Goal: Task Accomplishment & Management: Use online tool/utility

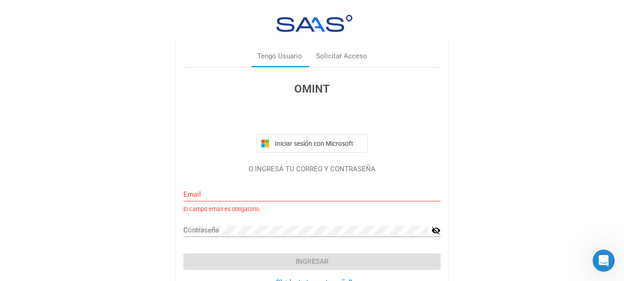
scroll to position [29, 0]
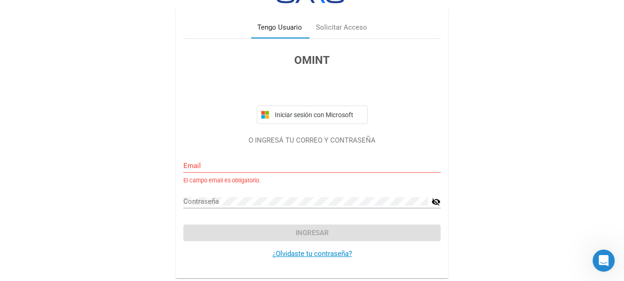
click at [293, 23] on div "Tengo Usuario" at bounding box center [279, 27] width 45 height 11
click at [288, 22] on div "Tengo Usuario" at bounding box center [279, 27] width 45 height 11
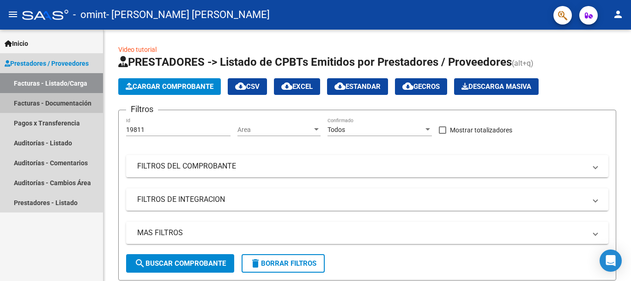
click at [83, 104] on link "Facturas - Documentación" at bounding box center [51, 103] width 103 height 20
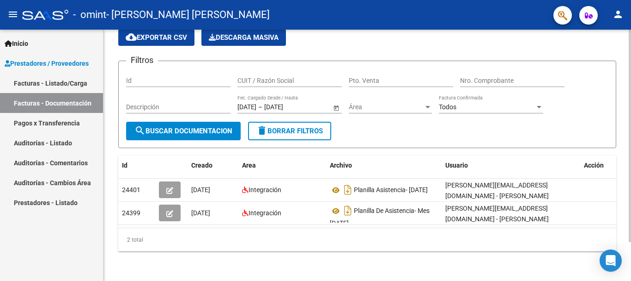
scroll to position [46, 0]
click at [631, 216] on div at bounding box center [630, 174] width 2 height 212
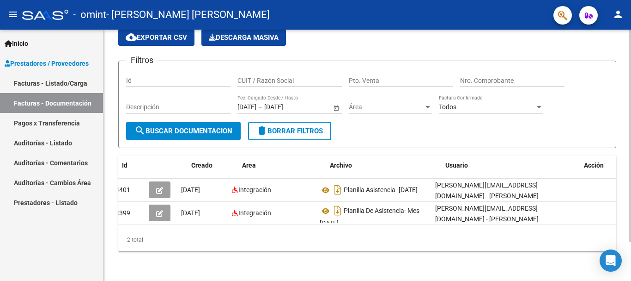
scroll to position [0, 0]
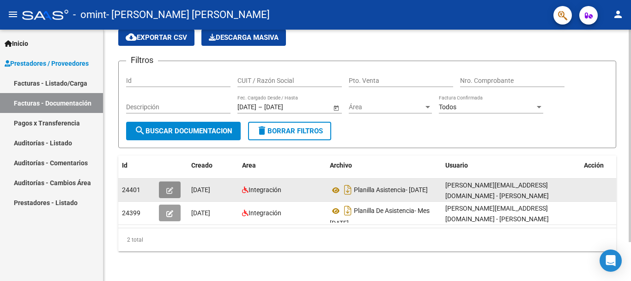
click at [165, 182] on button "button" at bounding box center [170, 189] width 22 height 17
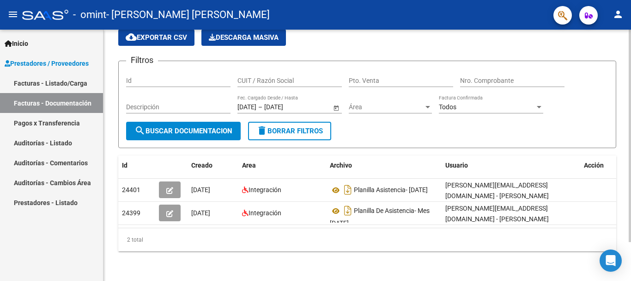
click at [631, 126] on div at bounding box center [630, 174] width 2 height 212
